Goal: Contribute content: Add original content to the website for others to see

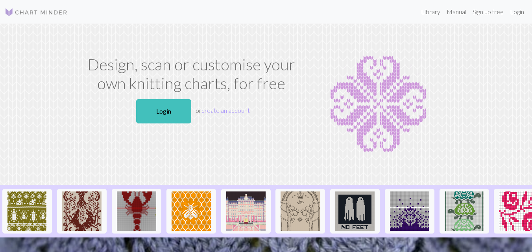
click at [161, 126] on p "Login or create an account" at bounding box center [191, 111] width 215 height 31
click at [173, 118] on link "Login" at bounding box center [163, 111] width 55 height 24
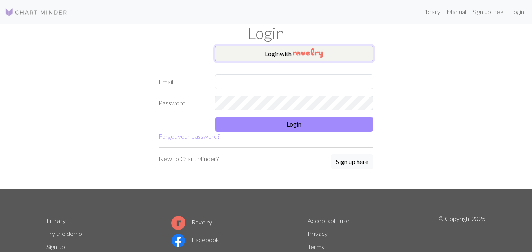
click at [263, 47] on button "Login with" at bounding box center [294, 54] width 159 height 16
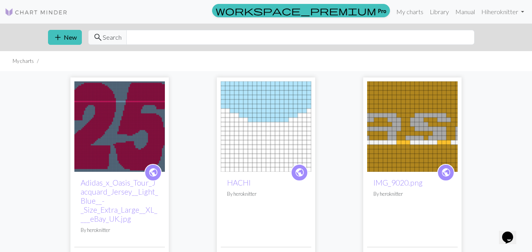
click at [119, 129] on img at bounding box center [119, 126] width 91 height 91
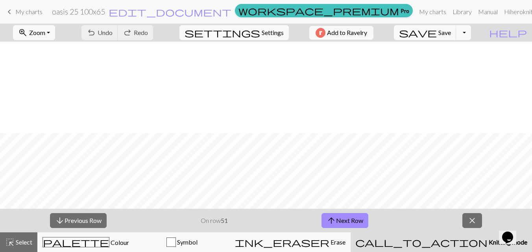
scroll to position [105, 0]
click at [96, 217] on button "arrow_downward Previous Row" at bounding box center [78, 220] width 57 height 15
click at [100, 224] on button "arrow_downward Previous Row" at bounding box center [78, 220] width 57 height 15
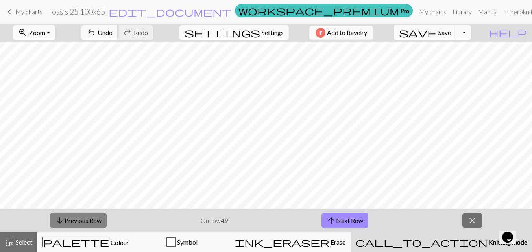
click at [92, 216] on button "arrow_downward Previous Row" at bounding box center [78, 220] width 57 height 15
click at [453, 35] on button "save Save Save" at bounding box center [425, 32] width 63 height 15
click at [101, 226] on button "arrow_downward Previous Row" at bounding box center [78, 220] width 57 height 15
click at [437, 30] on span "save" at bounding box center [418, 32] width 38 height 11
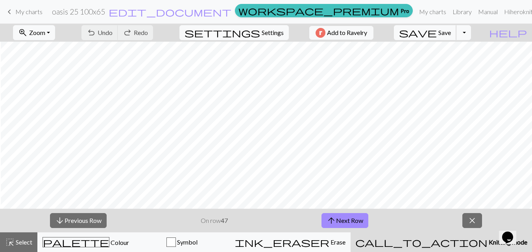
scroll to position [121, 0]
click at [83, 221] on button "arrow_downward Previous Row" at bounding box center [78, 220] width 57 height 15
click at [451, 31] on span "Save" at bounding box center [444, 32] width 13 height 7
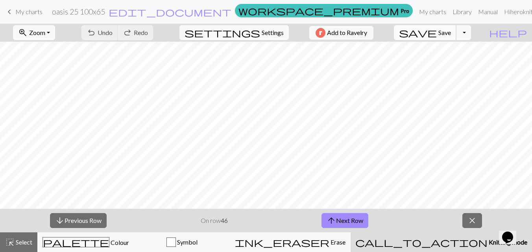
click at [437, 33] on span "save" at bounding box center [418, 32] width 38 height 11
click at [25, 10] on div "Chart saved" at bounding box center [266, 15] width 532 height 31
click at [25, 16] on div "Chart saved" at bounding box center [266, 15] width 532 height 31
click at [33, 9] on div "Chart saved" at bounding box center [266, 15] width 532 height 31
click at [30, 9] on span "My charts" at bounding box center [28, 11] width 27 height 7
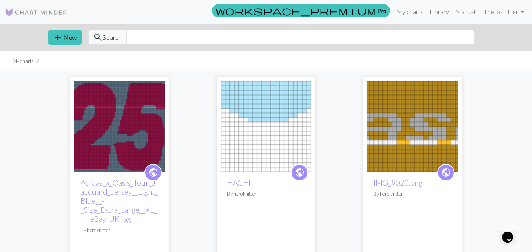
click at [385, 120] on img at bounding box center [412, 126] width 91 height 91
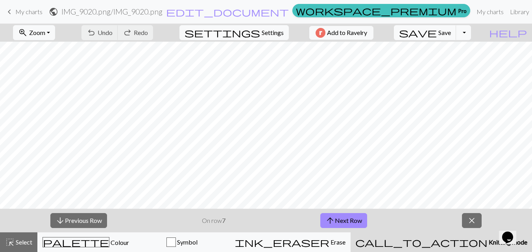
scroll to position [70, 0]
click at [451, 35] on span "Save" at bounding box center [444, 32] width 13 height 7
click at [275, 33] on span "Settings" at bounding box center [273, 32] width 22 height 9
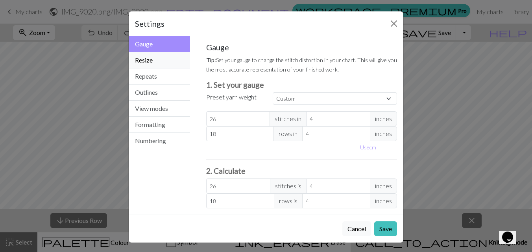
click at [159, 57] on button "Resize" at bounding box center [159, 60] width 61 height 16
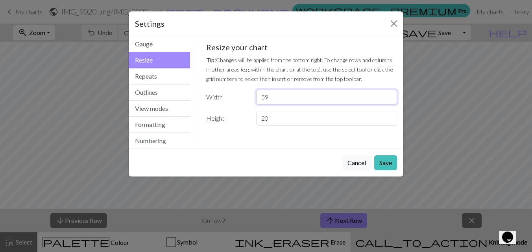
click at [283, 95] on input "59" at bounding box center [326, 97] width 141 height 15
type input "5"
type input "60"
click at [270, 114] on input "20" at bounding box center [326, 118] width 141 height 15
type input "22"
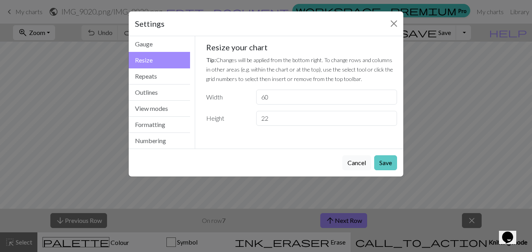
click at [384, 161] on button "Save" at bounding box center [385, 162] width 23 height 15
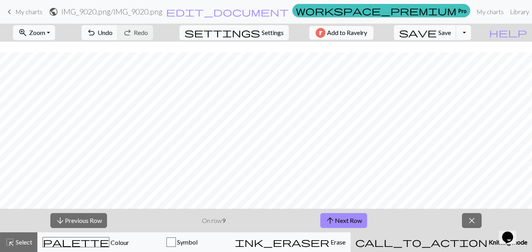
scroll to position [33, 0]
click at [265, 28] on span "Settings" at bounding box center [273, 32] width 22 height 9
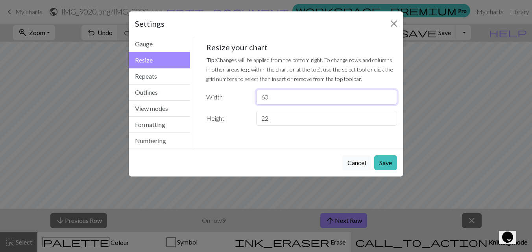
click at [294, 95] on input "60" at bounding box center [326, 97] width 141 height 15
type input "62"
click at [384, 159] on button "Save" at bounding box center [385, 162] width 23 height 15
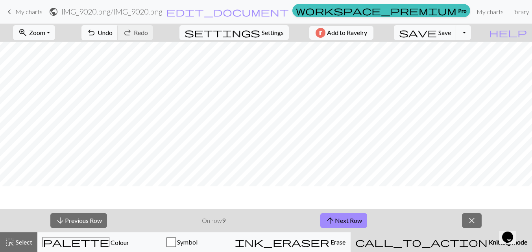
scroll to position [0, 0]
click at [268, 36] on span "Settings" at bounding box center [273, 32] width 22 height 9
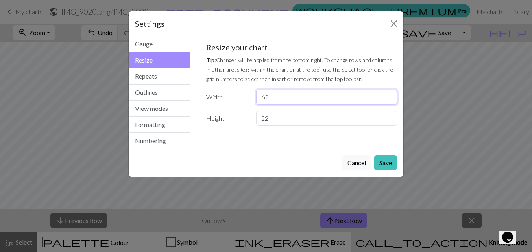
click at [296, 101] on input "62" at bounding box center [326, 97] width 141 height 15
type input "6"
type input "59"
click at [392, 159] on button "Save" at bounding box center [385, 162] width 23 height 15
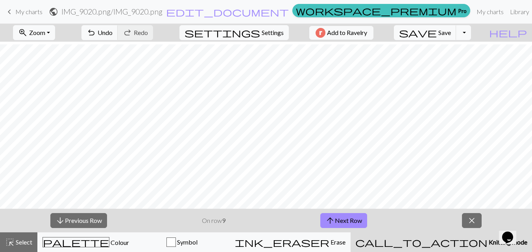
scroll to position [65, 0]
click at [256, 28] on button "settings Settings" at bounding box center [233, 32] width 109 height 15
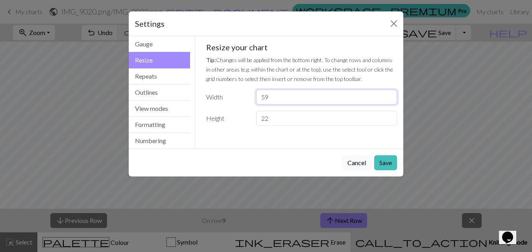
click at [285, 96] on input "59" at bounding box center [326, 97] width 141 height 15
type input "57"
click at [386, 153] on div "Cancel Save" at bounding box center [266, 163] width 275 height 28
click at [386, 157] on button "Save" at bounding box center [385, 162] width 23 height 15
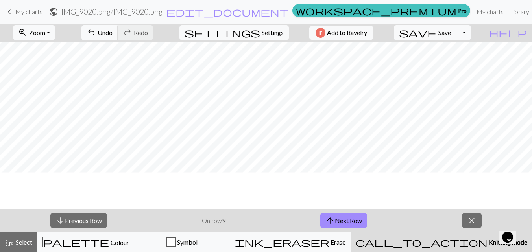
scroll to position [0, 0]
click at [256, 31] on button "settings Settings" at bounding box center [233, 32] width 109 height 15
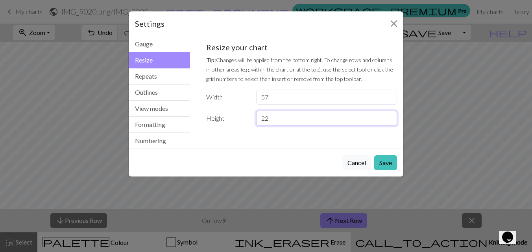
click at [281, 118] on input "22" at bounding box center [326, 118] width 141 height 15
type input "20"
click at [391, 166] on button "Save" at bounding box center [385, 162] width 23 height 15
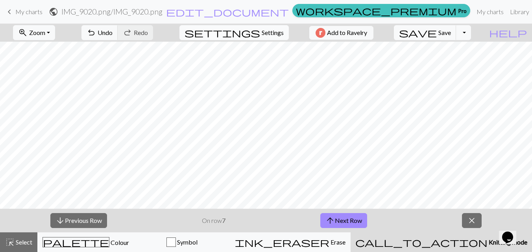
click at [249, 30] on span "settings" at bounding box center [223, 32] width 76 height 11
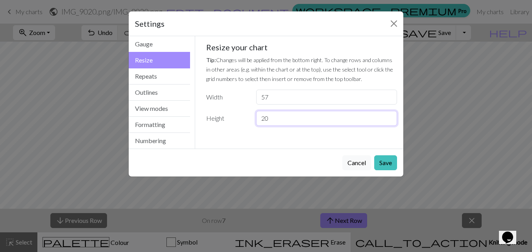
click at [270, 121] on input "20" at bounding box center [326, 118] width 141 height 15
type input "2"
type input "18"
click at [381, 163] on button "Save" at bounding box center [385, 162] width 23 height 15
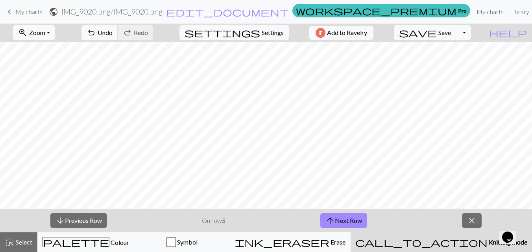
click at [32, 17] on link "keyboard_arrow_left My charts" at bounding box center [24, 11] width 38 height 13
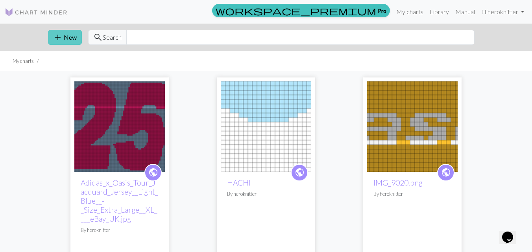
click at [76, 41] on button "add New" at bounding box center [65, 37] width 34 height 15
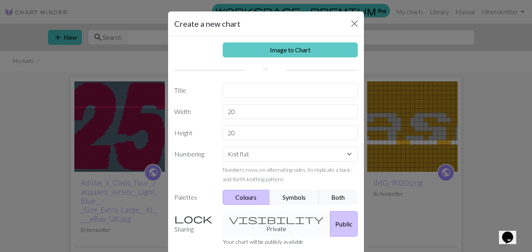
click at [296, 50] on link "Image to Chart" at bounding box center [290, 50] width 135 height 15
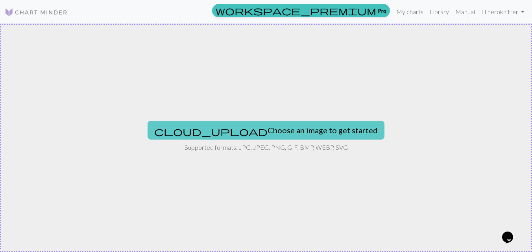
click at [257, 128] on button "cloud_upload Choose an image to get started" at bounding box center [266, 130] width 237 height 19
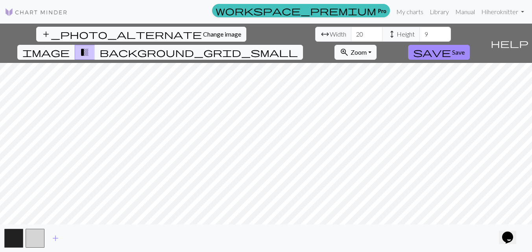
click at [465, 225] on div "add_photo_alternate Change image arrow_range Width 20 height Height 9 image tra…" at bounding box center [266, 138] width 532 height 229
click at [351, 34] on input "20" at bounding box center [366, 34] width 31 height 15
type input "2"
type input "60"
click at [420, 36] on input "9" at bounding box center [435, 34] width 31 height 15
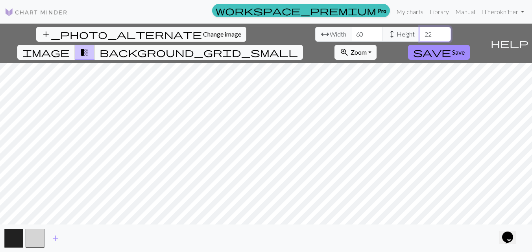
type input "22"
click at [351, 35] on input "60" at bounding box center [366, 34] width 31 height 15
type input "6"
type input "70"
click at [420, 32] on input "22" at bounding box center [435, 34] width 31 height 15
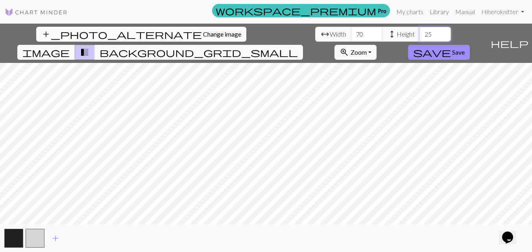
type input "2"
type input "30"
click at [478, 44] on div "add_photo_alternate Change image arrow_range Width 70 height Height 30 image tr…" at bounding box center [243, 43] width 487 height 39
click at [16, 242] on button "button" at bounding box center [13, 238] width 19 height 19
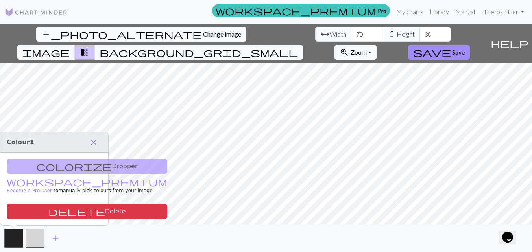
click at [98, 141] on button "close" at bounding box center [93, 142] width 17 height 13
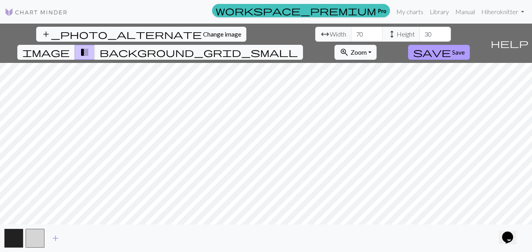
click at [470, 45] on button "save Save" at bounding box center [439, 52] width 62 height 15
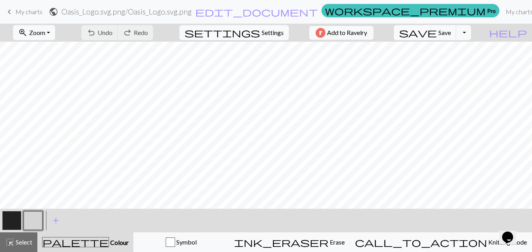
click at [10, 222] on button "button" at bounding box center [11, 220] width 19 height 19
click at [13, 215] on button "button" at bounding box center [11, 220] width 19 height 19
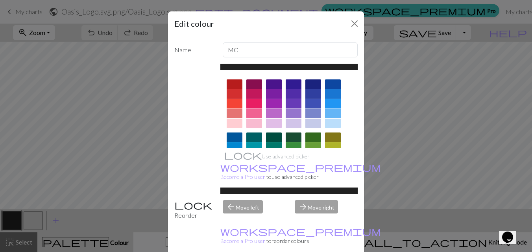
click at [251, 109] on div at bounding box center [254, 113] width 16 height 9
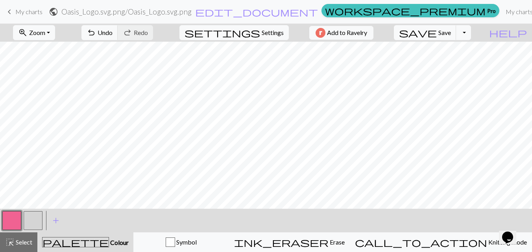
scroll to position [118, 0]
click at [451, 32] on span "Save" at bounding box center [444, 32] width 13 height 7
click at [36, 222] on button "button" at bounding box center [33, 220] width 19 height 19
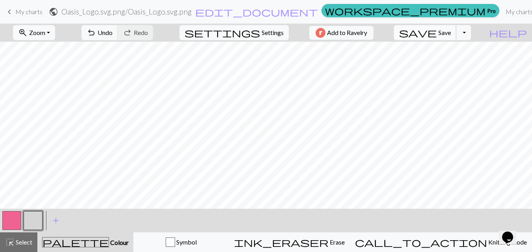
click at [451, 33] on span "Save" at bounding box center [444, 32] width 13 height 7
click at [454, 40] on button "save Save Save" at bounding box center [425, 32] width 63 height 15
